Goal: Task Accomplishment & Management: Use online tool/utility

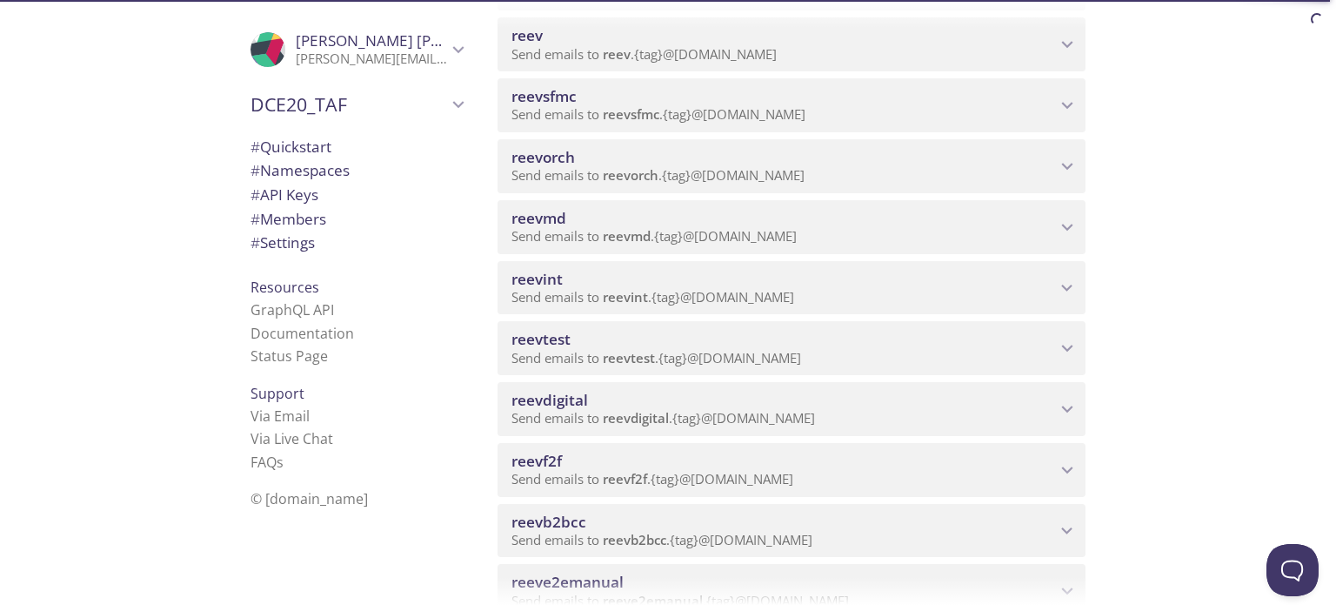
scroll to position [522, 0]
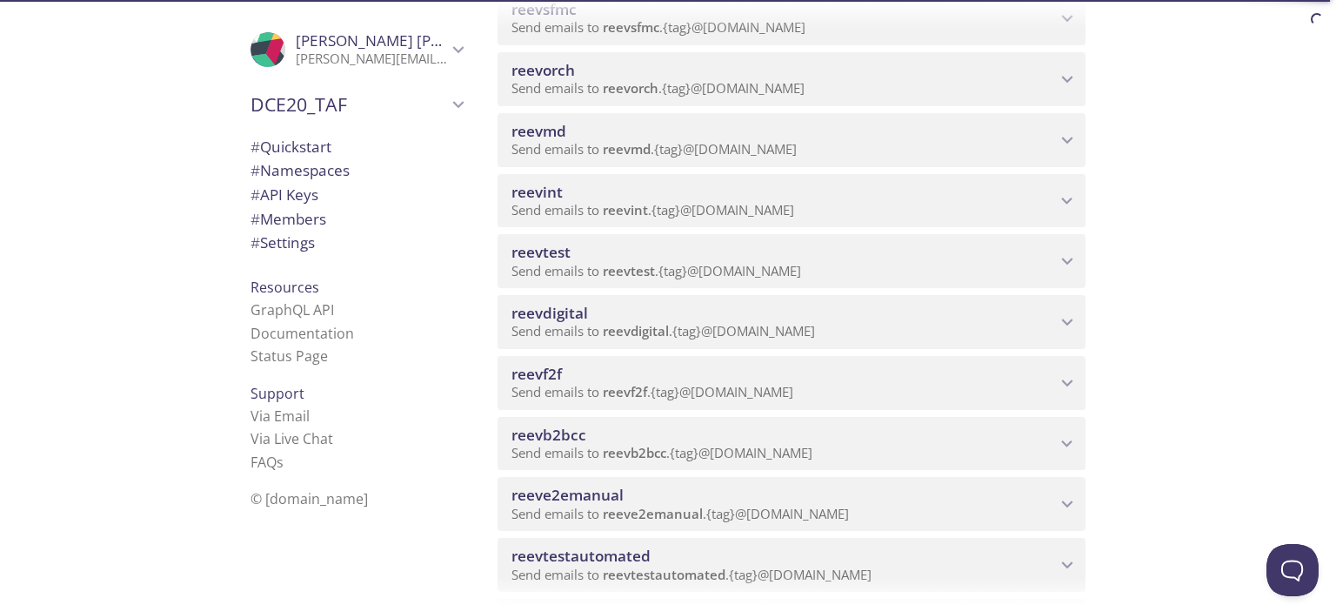
click at [592, 504] on span "reeve2emanual" at bounding box center [568, 495] width 112 height 20
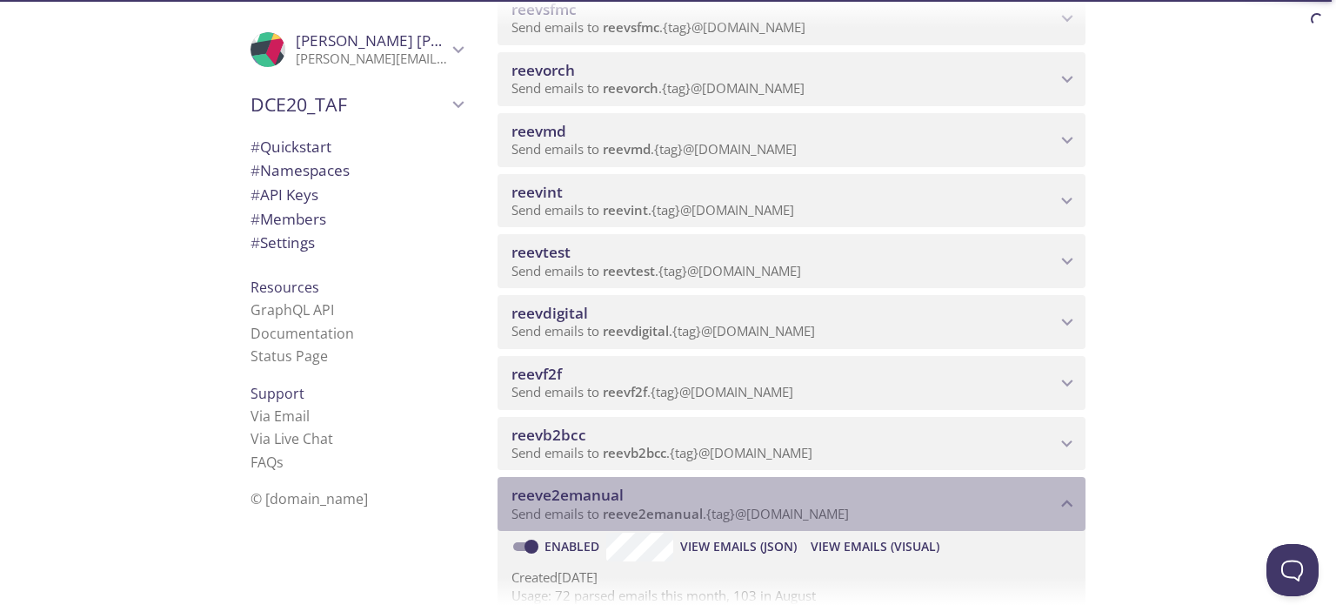
drag, startPoint x: 872, startPoint y: 514, endPoint x: 609, endPoint y: 525, distance: 262.9
click at [609, 525] on div "reeve2emanual Send emails to reeve2emanual . {tag} @[DOMAIN_NAME]" at bounding box center [792, 504] width 588 height 54
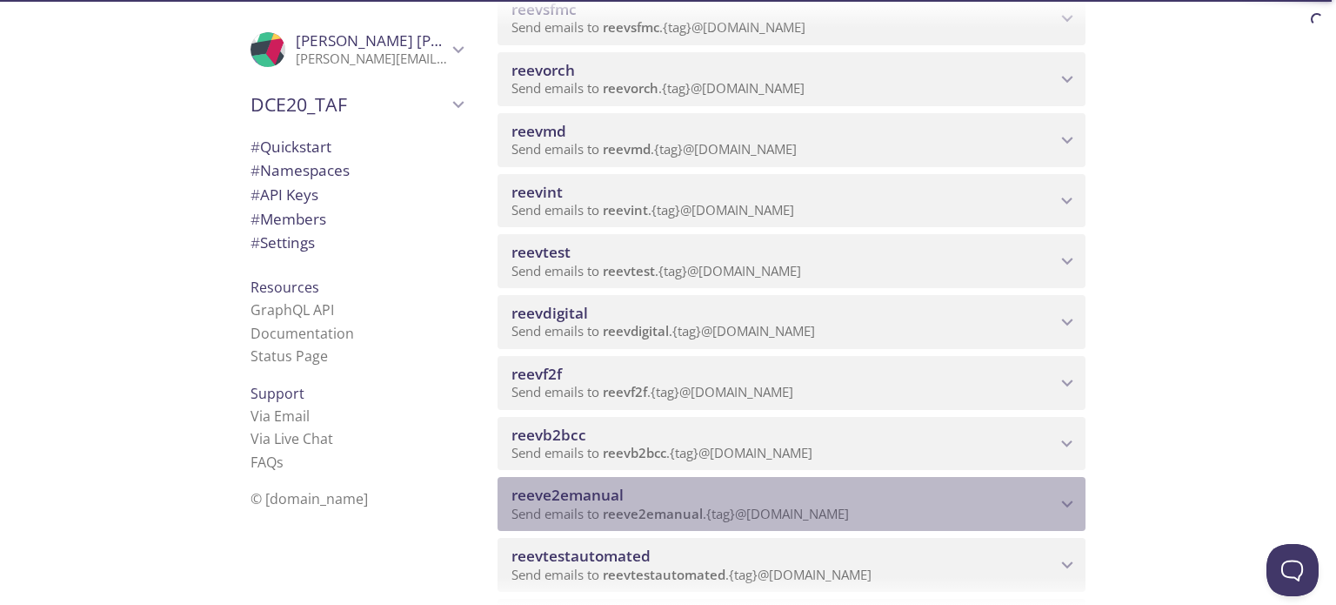
click at [946, 524] on div "reeve2emanual Send emails to reeve2emanual . {tag} @[DOMAIN_NAME]" at bounding box center [792, 504] width 588 height 54
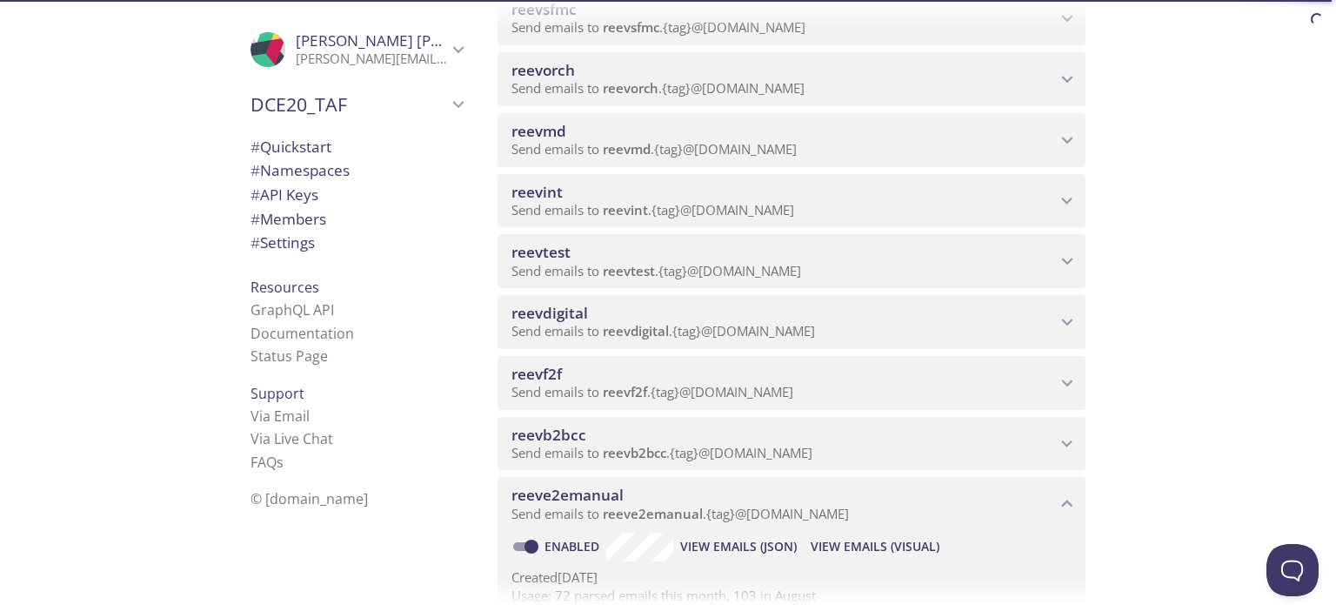
click at [891, 546] on span "View Emails (Visual)" at bounding box center [875, 546] width 129 height 21
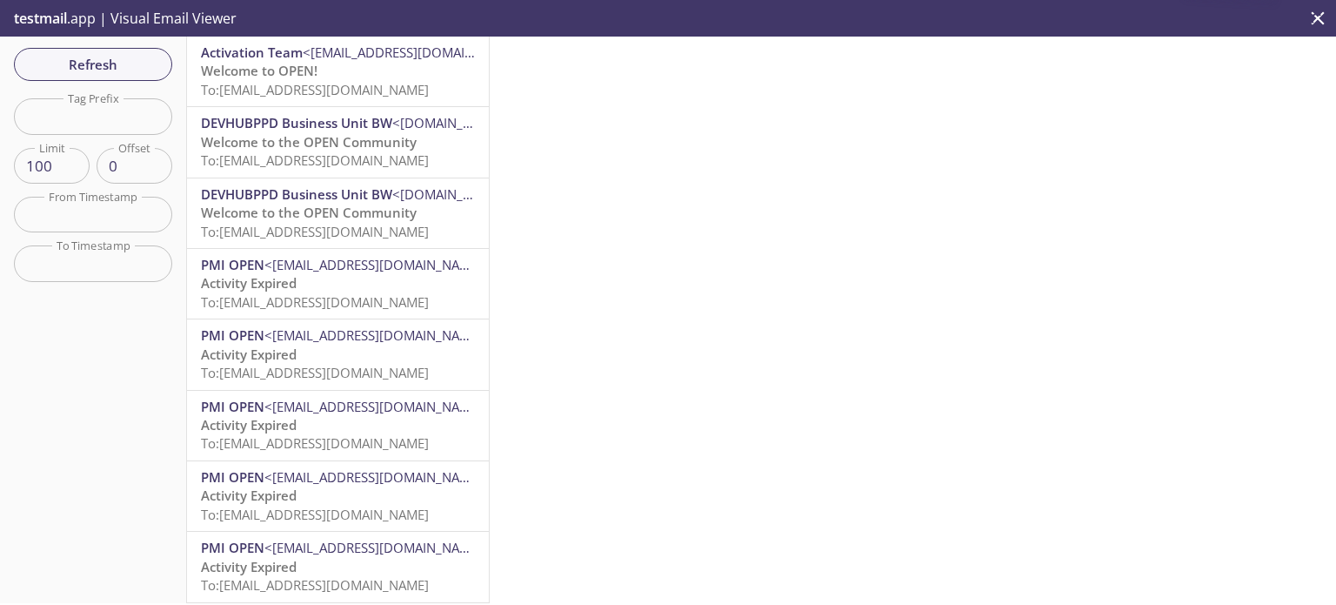
click at [327, 64] on p "Welcome to OPEN! To: [EMAIL_ADDRESS][DOMAIN_NAME]" at bounding box center [338, 80] width 274 height 37
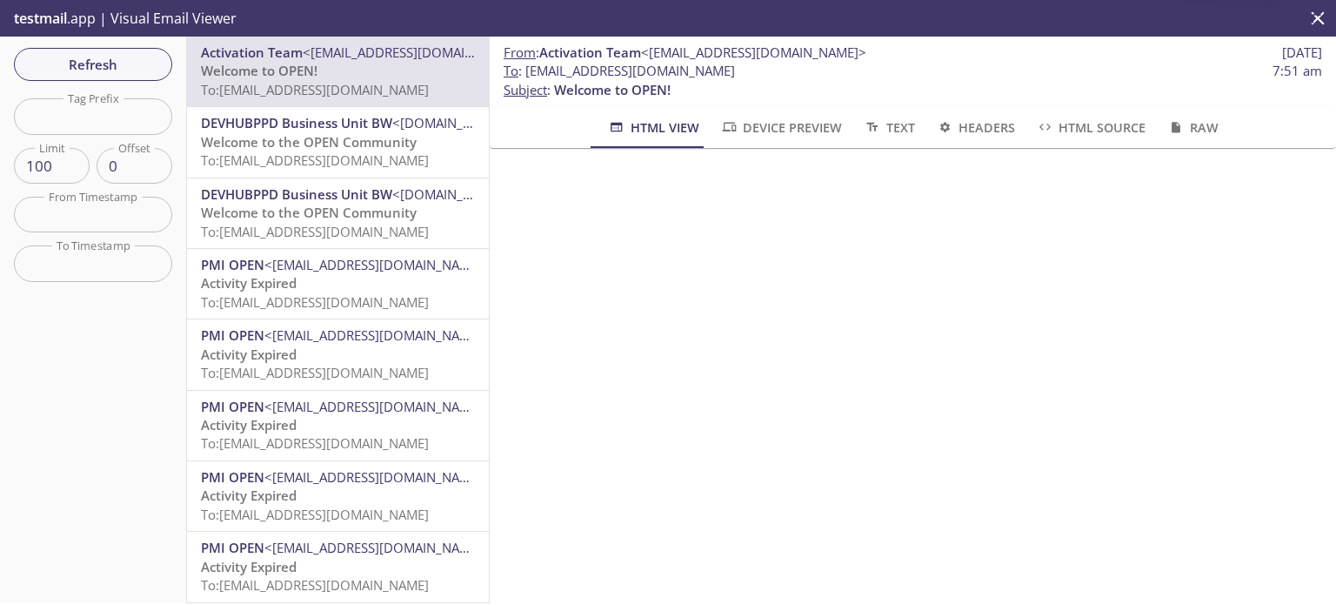
drag, startPoint x: 842, startPoint y: 69, endPoint x: 525, endPoint y: 70, distance: 316.7
click at [525, 70] on span "To : [EMAIL_ADDRESS][DOMAIN_NAME] 7:51 am" at bounding box center [913, 71] width 819 height 18
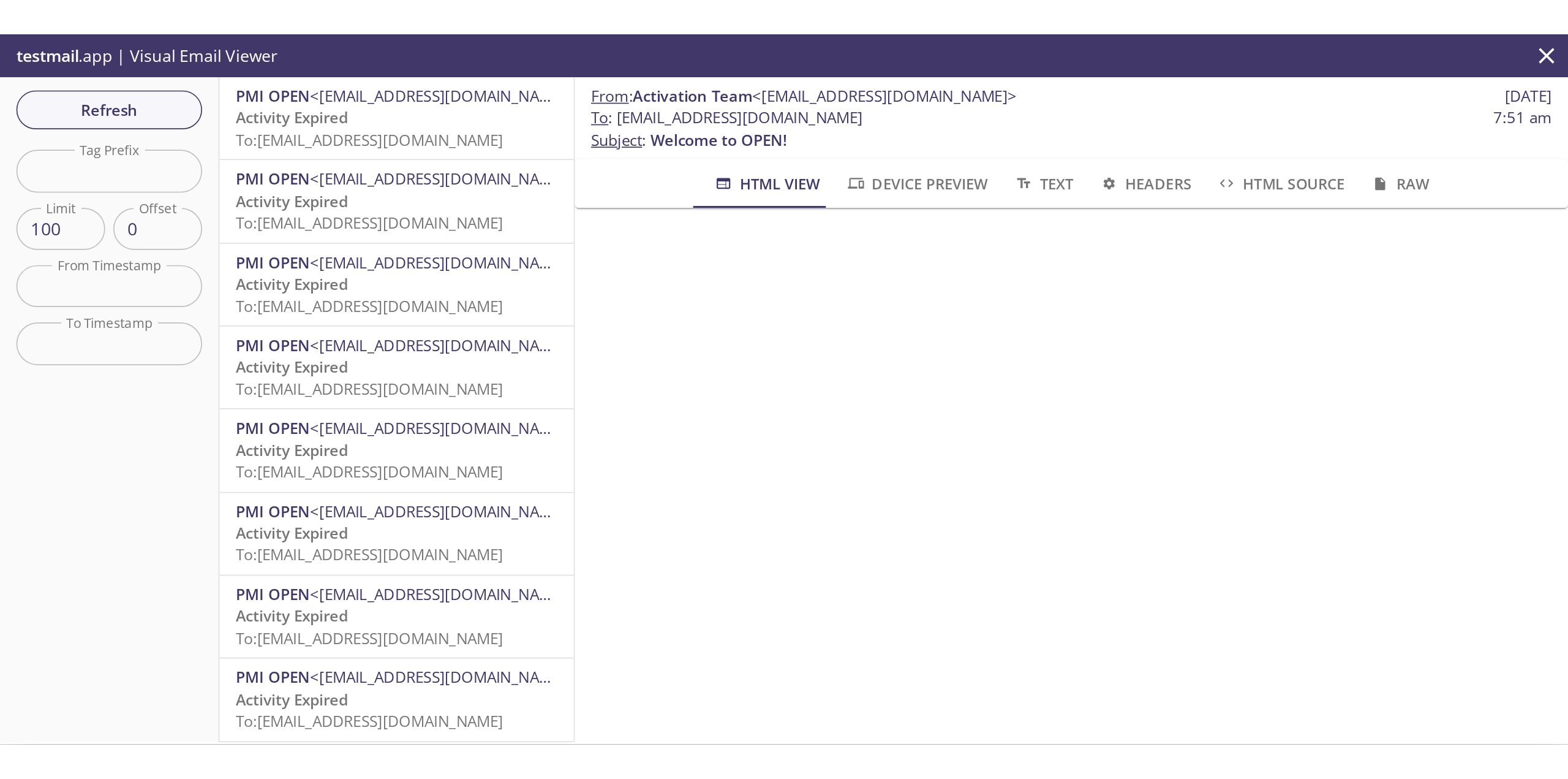
scroll to position [368, 0]
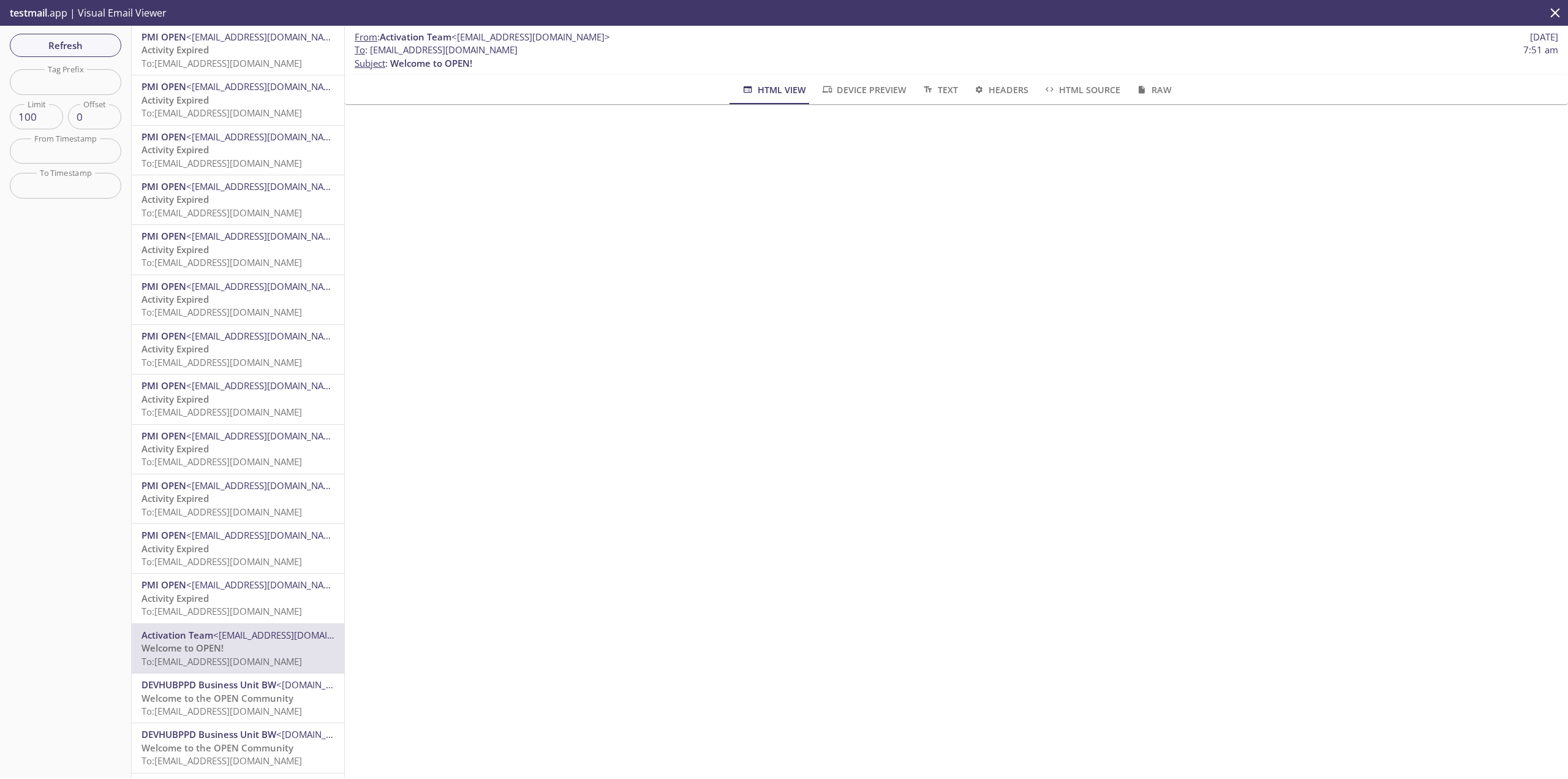
click at [607, 77] on div "HTML View Device Preview Text Headers HTML Source Raw" at bounding box center [957, 89] width 1174 height 30
